Goal: Check status: Check status

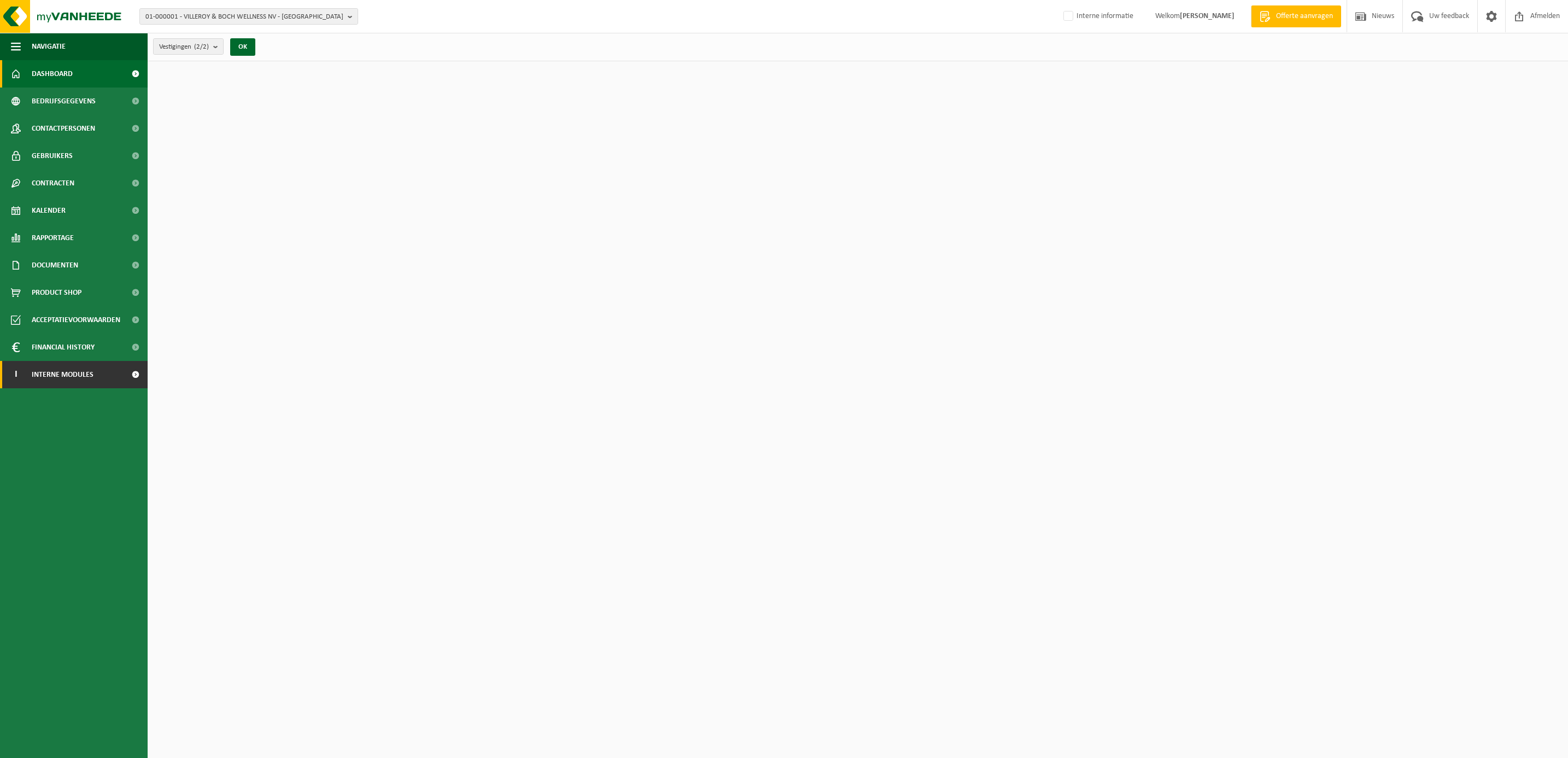
click at [71, 366] on span "Interne modules" at bounding box center [63, 375] width 62 height 27
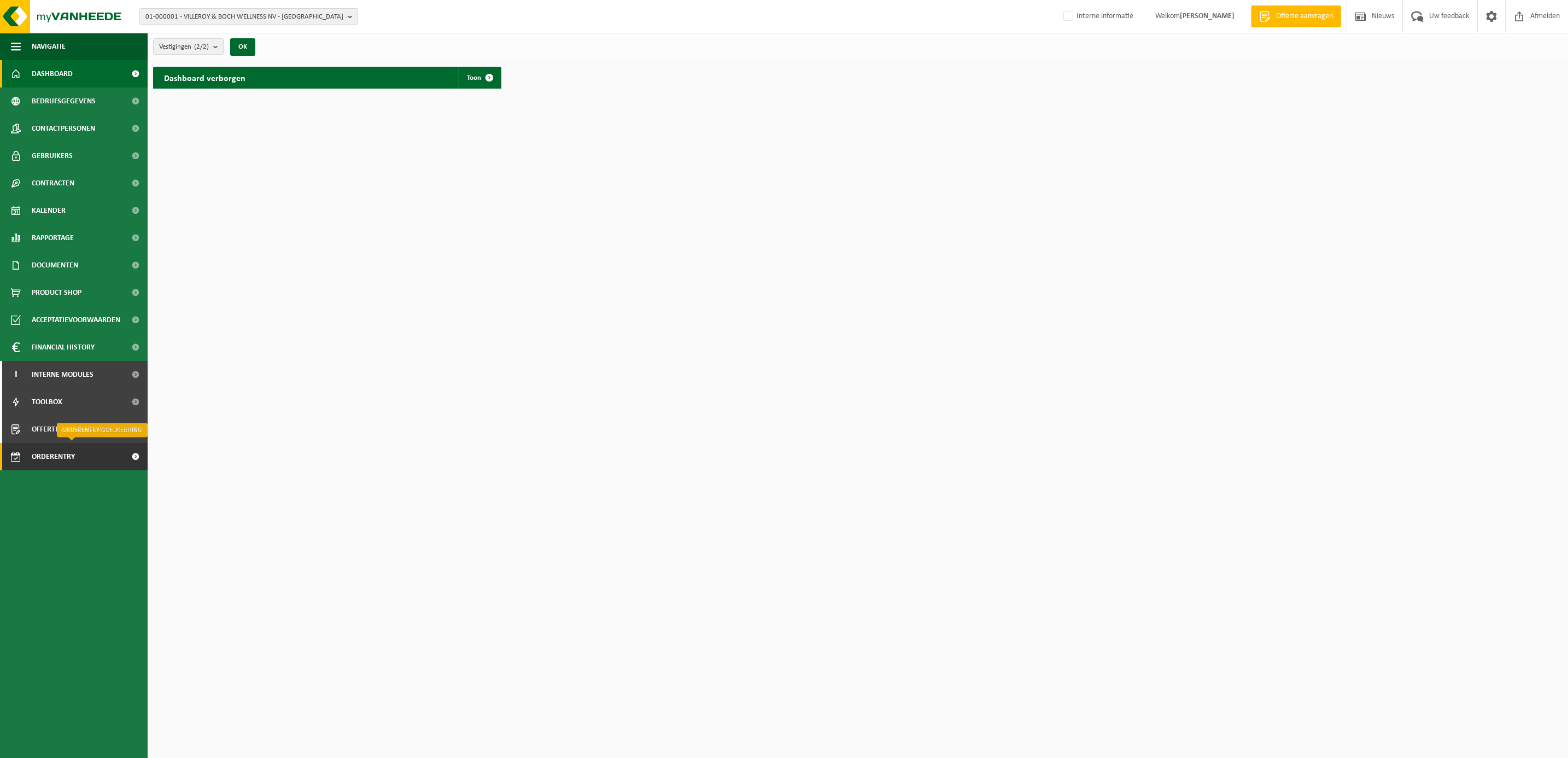
click at [54, 454] on span "Orderentry Goedkeuring" at bounding box center [77, 457] width 92 height 27
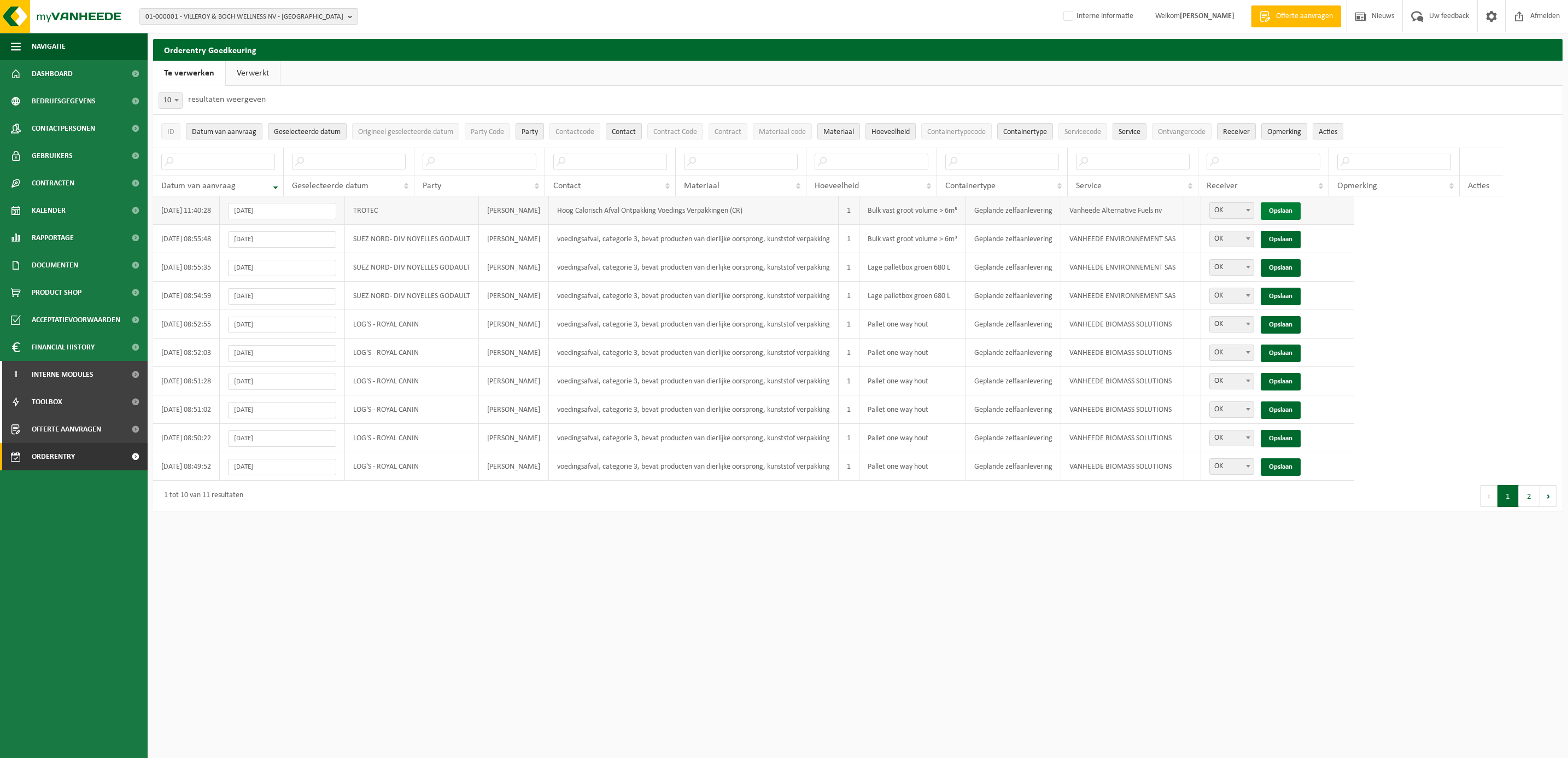
click at [1301, 210] on link "Opslaan" at bounding box center [1281, 211] width 40 height 17
click at [1527, 474] on button "2" at bounding box center [1529, 468] width 21 height 22
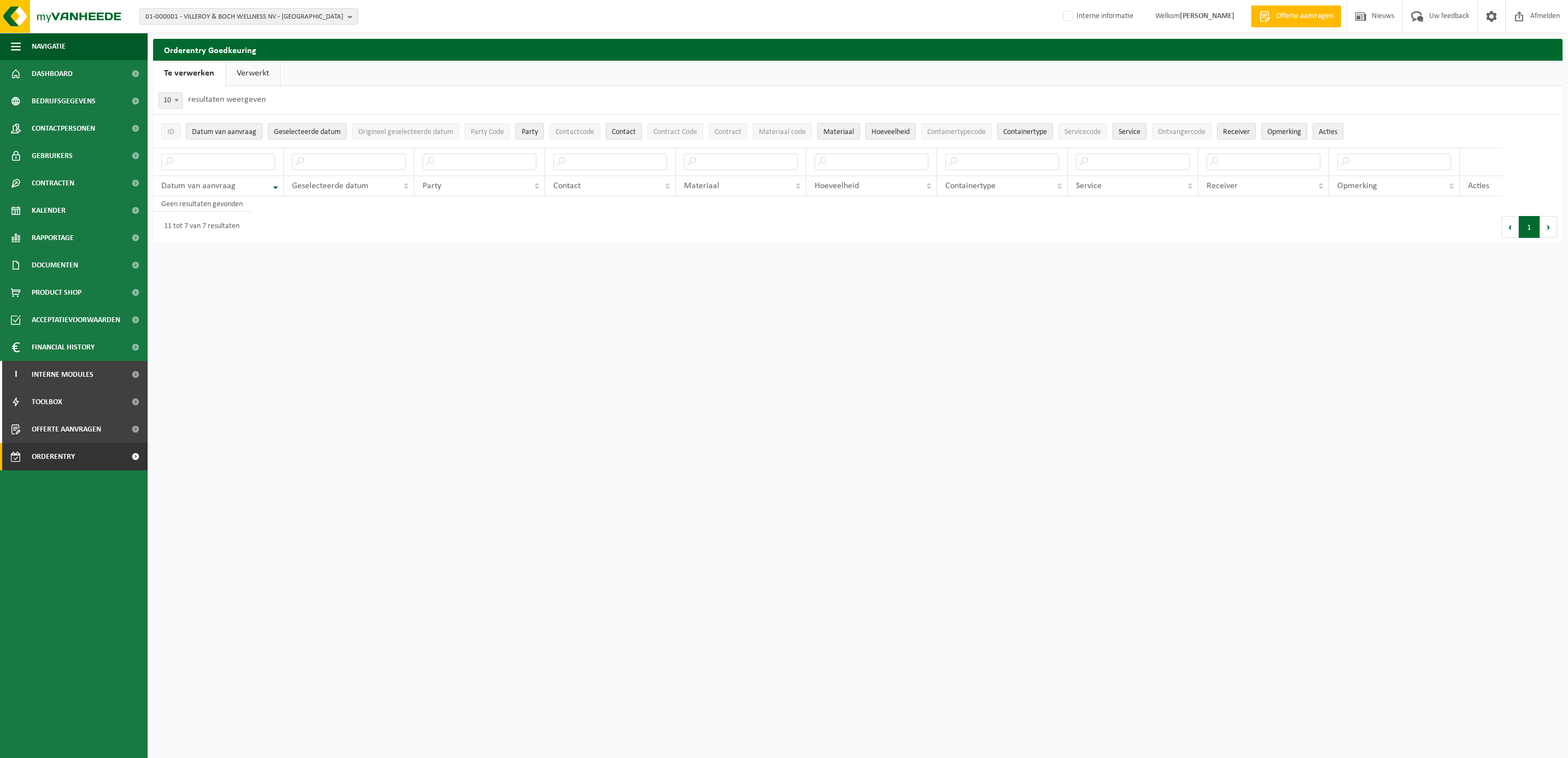
click at [1523, 234] on button "1" at bounding box center [1529, 227] width 21 height 22
